Goal: Navigation & Orientation: Find specific page/section

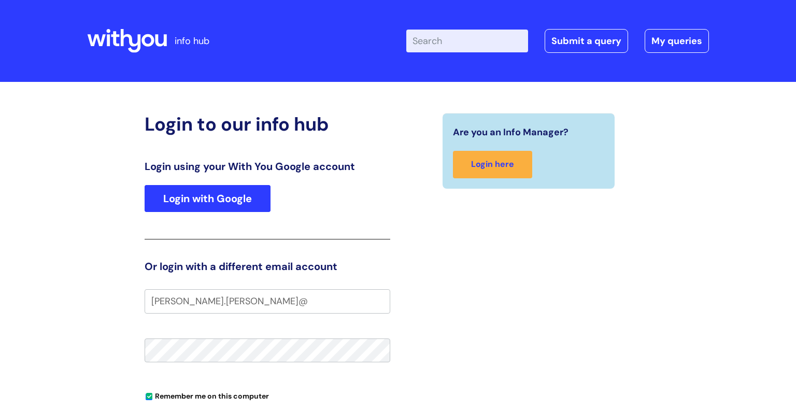
type input "[PERSON_NAME].[PERSON_NAME]@"
click at [217, 205] on link "Login with Google" at bounding box center [208, 198] width 126 height 27
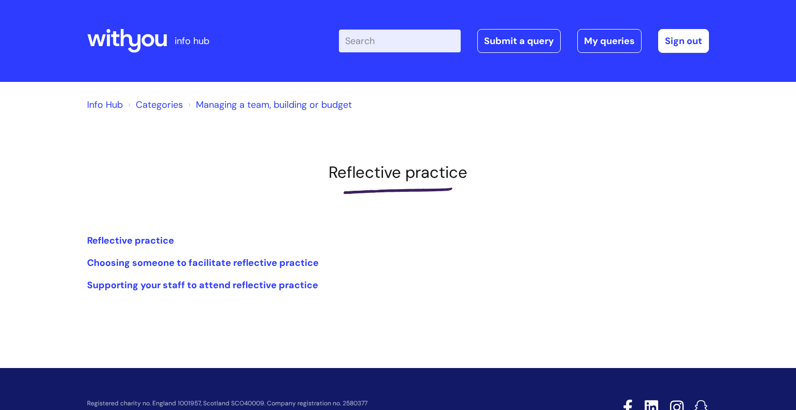
click at [118, 104] on link "Info Hub" at bounding box center [105, 104] width 36 height 12
